Goal: Find specific page/section: Find specific page/section

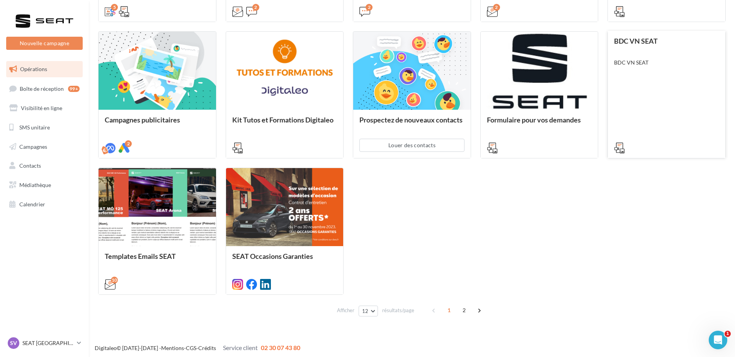
scroll to position [356, 0]
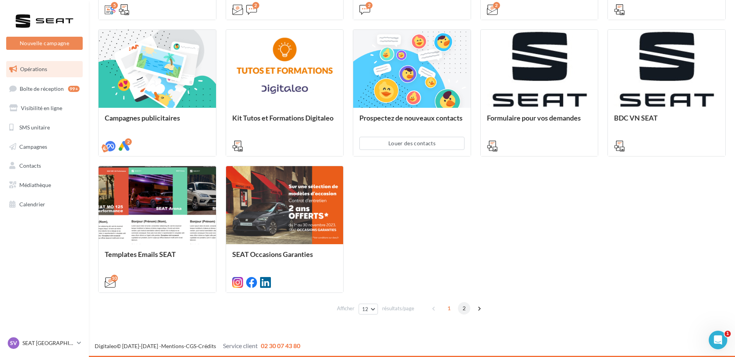
click at [464, 311] on span "2" at bounding box center [464, 308] width 12 height 12
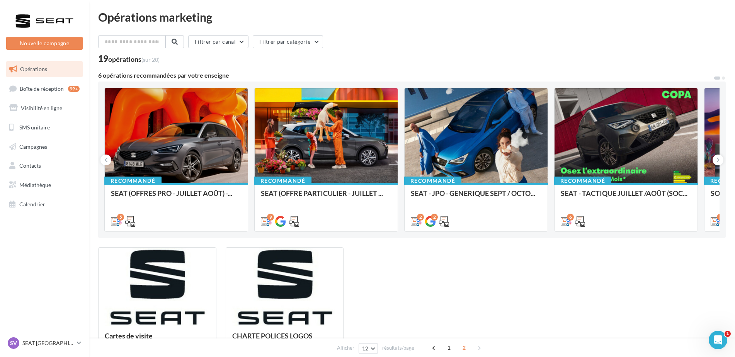
scroll to position [0, 0]
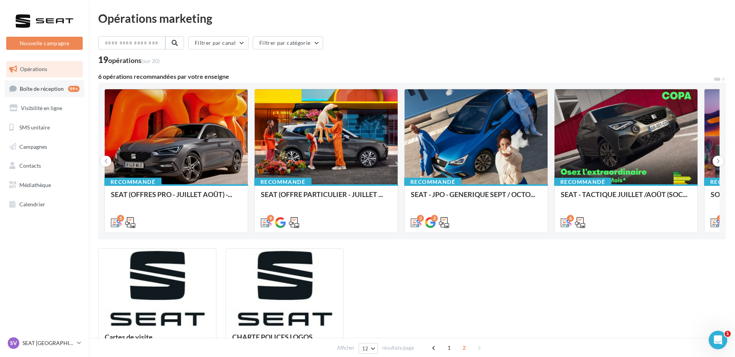
click at [34, 90] on span "Boîte de réception" at bounding box center [42, 88] width 44 height 7
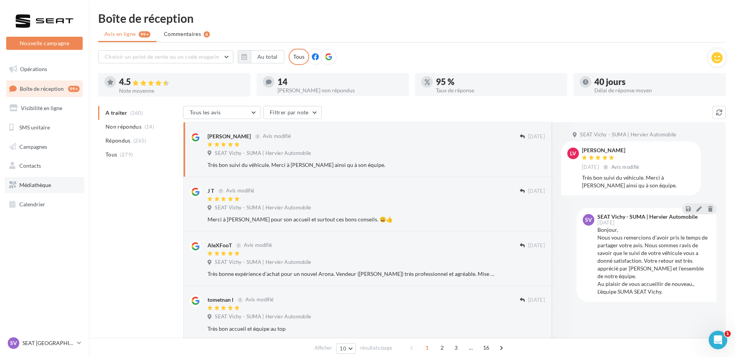
click at [27, 185] on span "Médiathèque" at bounding box center [35, 185] width 32 height 7
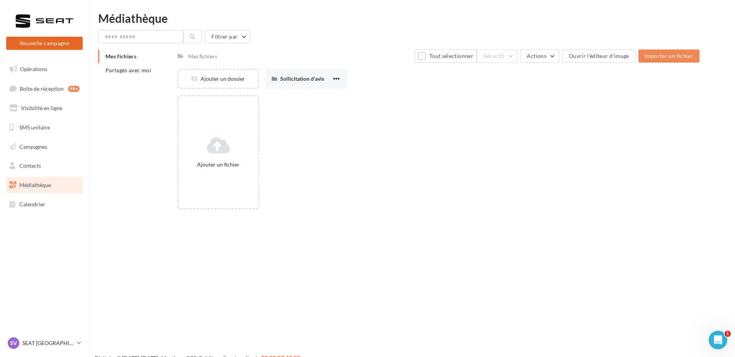
click at [36, 44] on button "Nouvelle campagne" at bounding box center [44, 43] width 77 height 13
click at [18, 250] on div at bounding box center [367, 166] width 735 height 357
click at [24, 25] on div at bounding box center [45, 20] width 62 height 19
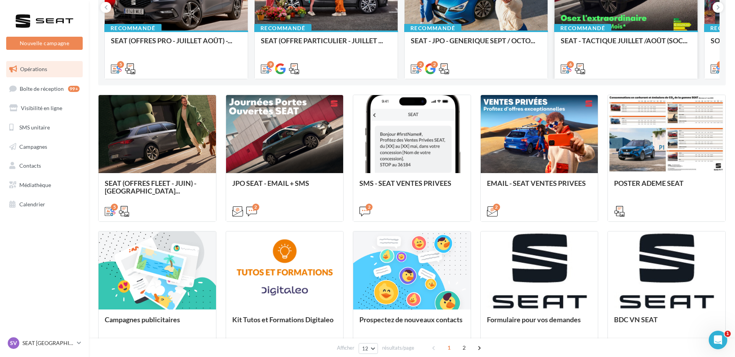
scroll to position [155, 0]
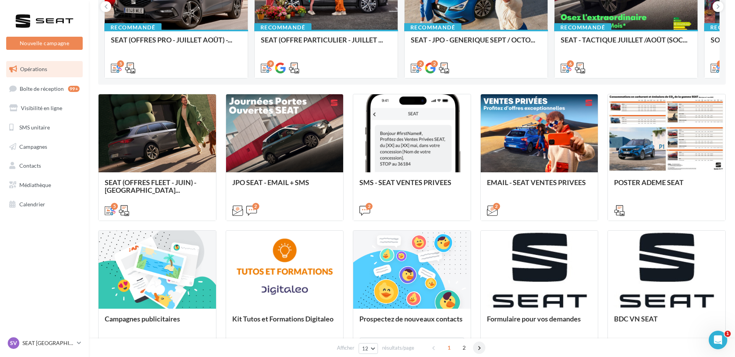
click at [478, 346] on span at bounding box center [479, 348] width 12 height 12
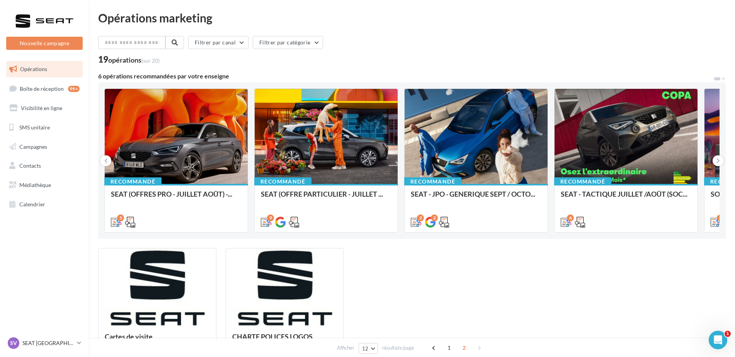
scroll to position [0, 0]
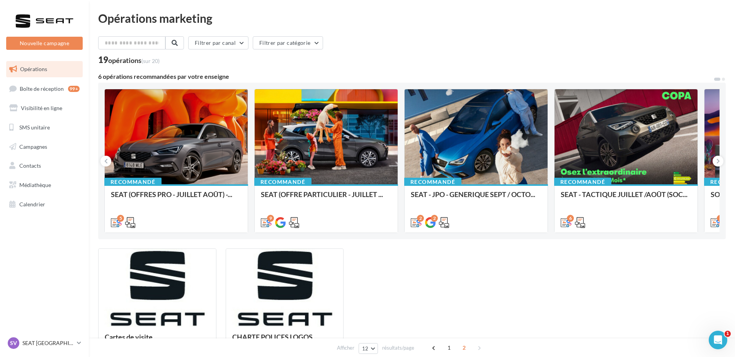
drag, startPoint x: 598, startPoint y: 52, endPoint x: 526, endPoint y: 52, distance: 72.3
click at [526, 52] on div "Filtrer par canal Filtrer par catégorie" at bounding box center [412, 44] width 628 height 16
click at [448, 349] on span "1" at bounding box center [449, 348] width 12 height 12
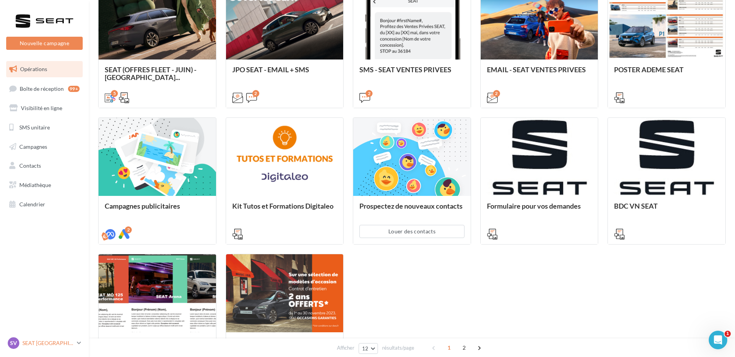
scroll to position [271, 0]
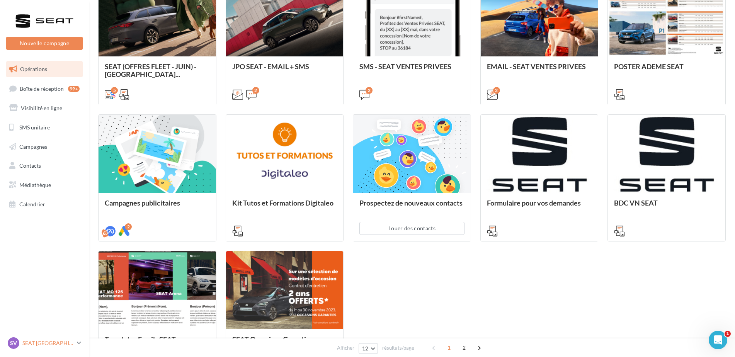
click at [59, 340] on p "SEAT [GEOGRAPHIC_DATA]" at bounding box center [47, 343] width 51 height 8
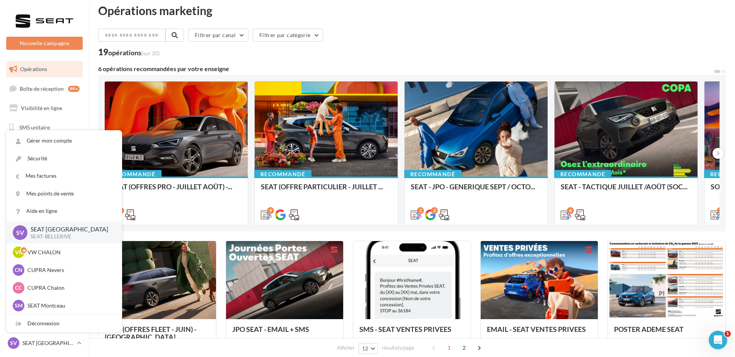
scroll to position [0, 0]
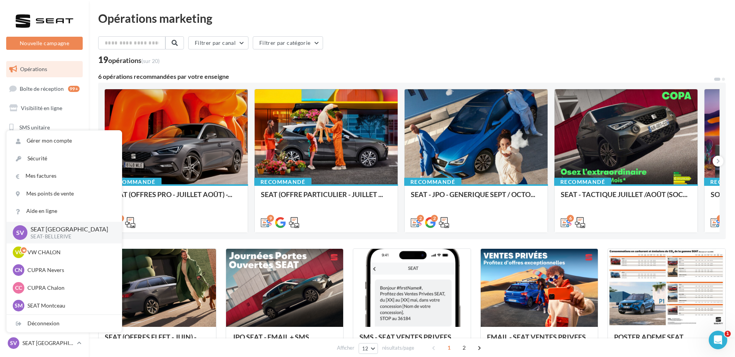
click at [402, 32] on div "Opérations marketing Filtrer par canal Filtrer par catégorie 19 opérations (sur…" at bounding box center [412, 342] width 628 height 661
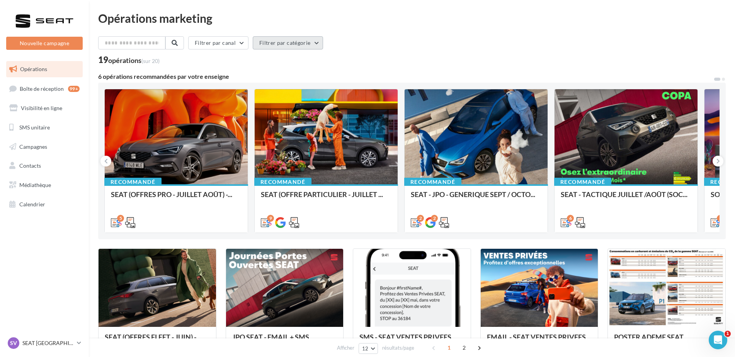
click at [284, 43] on button "Filtrer par catégorie" at bounding box center [288, 42] width 70 height 13
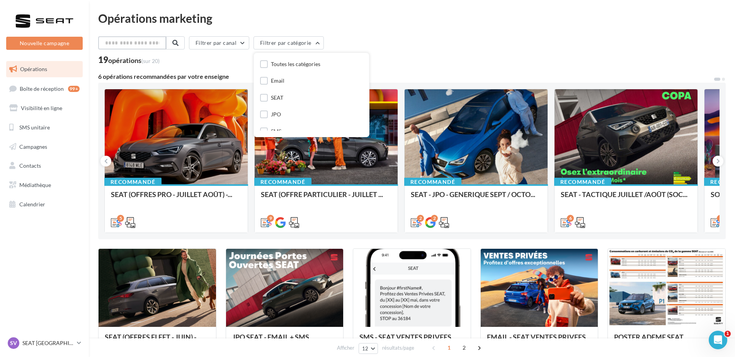
click at [150, 44] on input "text" at bounding box center [132, 42] width 68 height 13
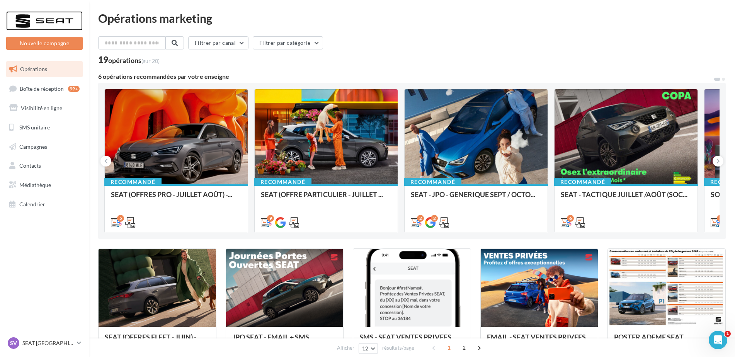
click at [18, 21] on div at bounding box center [45, 20] width 62 height 19
click at [33, 342] on p "SEAT [GEOGRAPHIC_DATA]" at bounding box center [47, 343] width 51 height 8
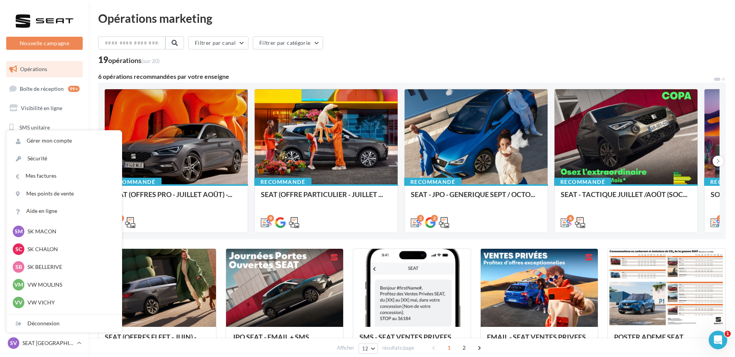
scroll to position [200, 0]
click at [49, 247] on p "SK BELLERIVE" at bounding box center [69, 248] width 85 height 8
